Goal: Find specific page/section: Find specific page/section

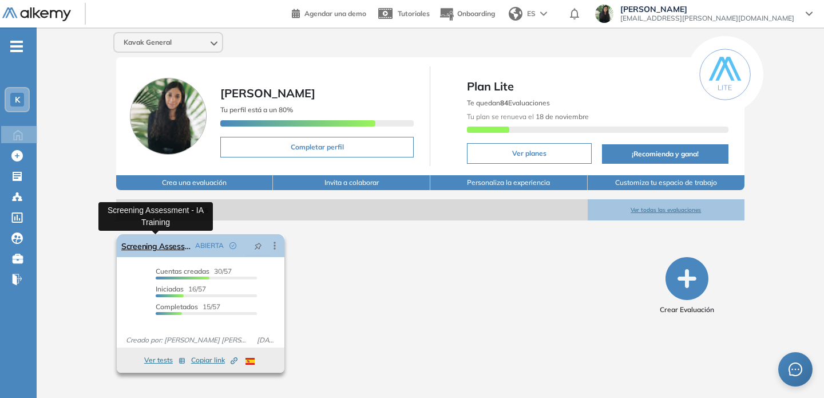
click at [169, 245] on link "Screening Assessment - IA Training" at bounding box center [155, 245] width 69 height 23
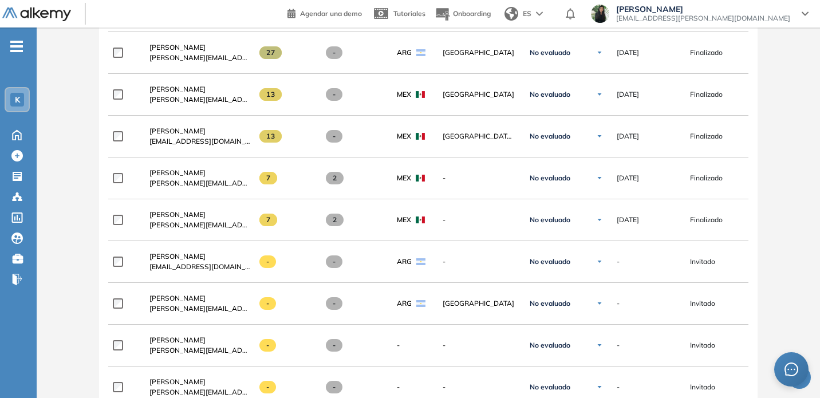
scroll to position [857, 0]
